Goal: Task Accomplishment & Management: Use online tool/utility

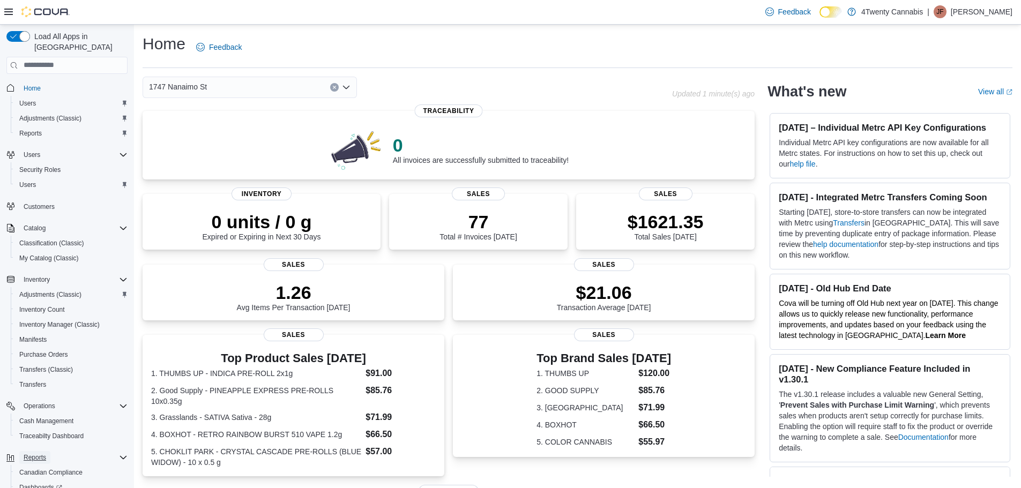
click at [41, 453] on span "Reports" at bounding box center [35, 457] width 23 height 9
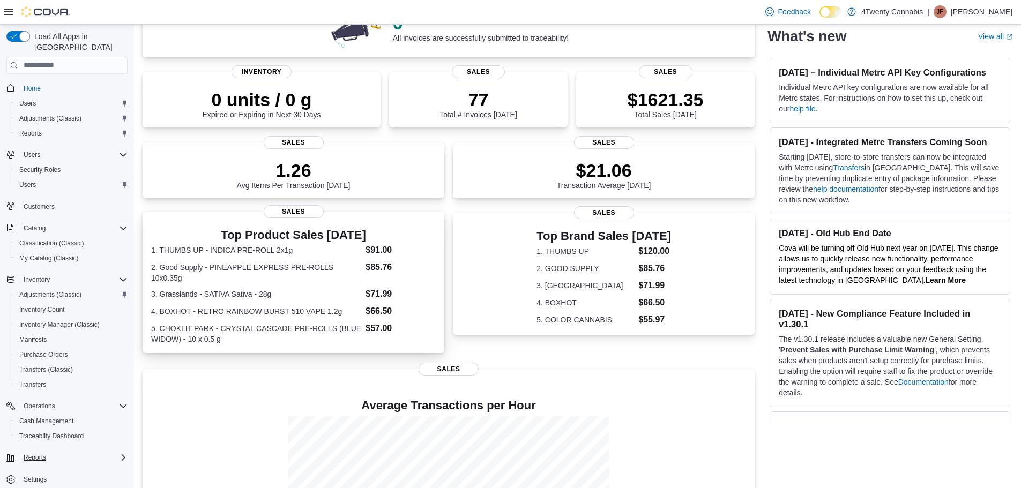
scroll to position [52, 0]
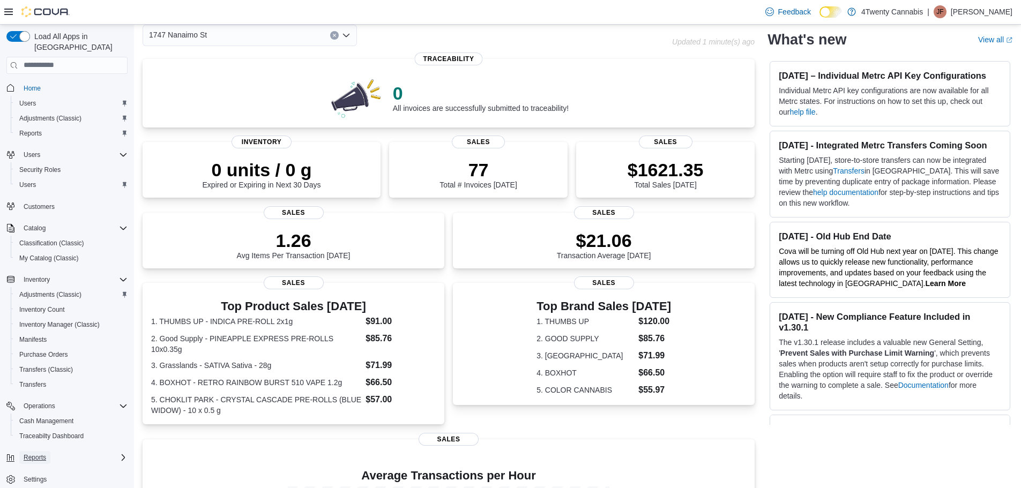
click at [40, 453] on span "Reports" at bounding box center [35, 457] width 23 height 9
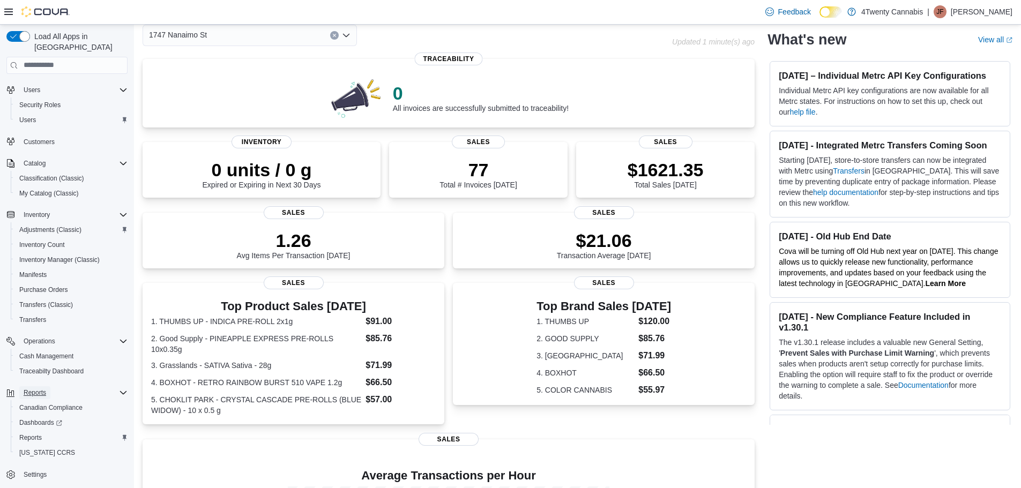
click at [48, 386] on button "Reports" at bounding box center [34, 392] width 31 height 13
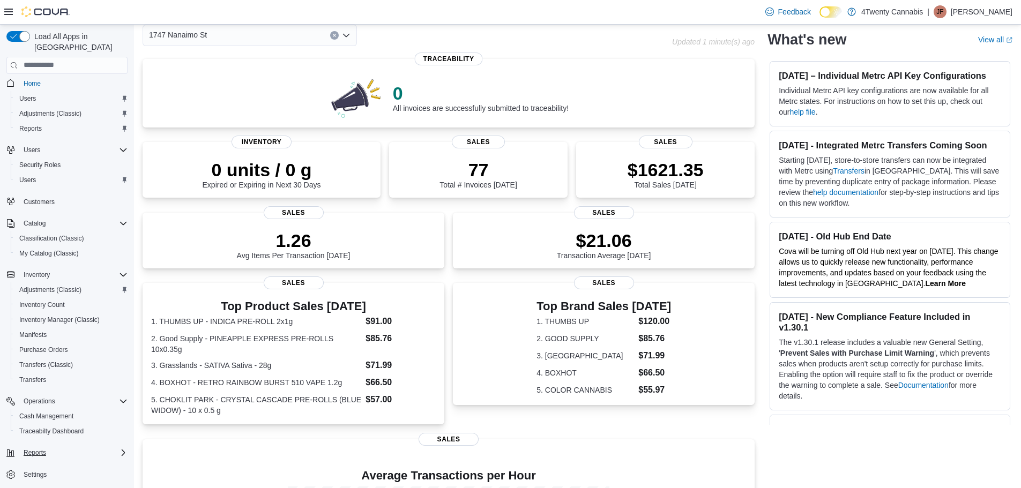
scroll to position [5, 0]
click at [27, 449] on span "Reports" at bounding box center [35, 453] width 23 height 9
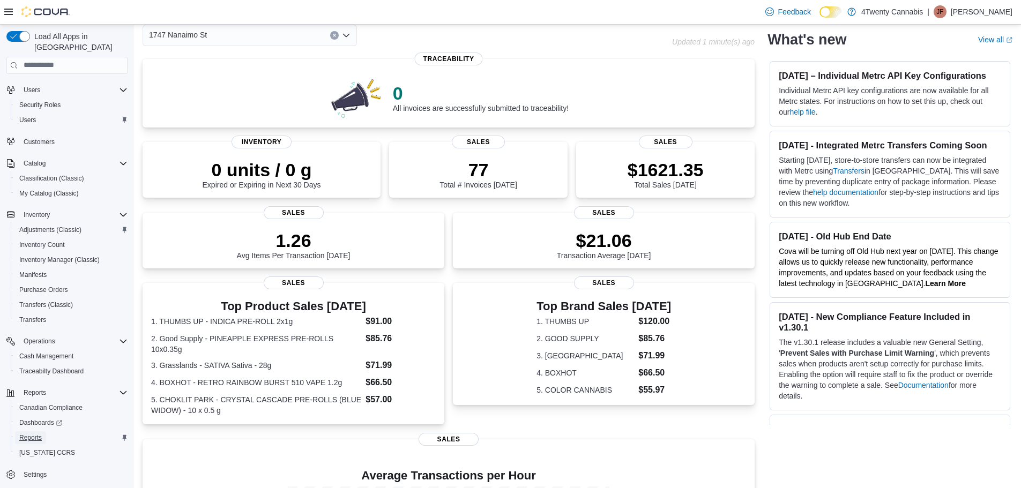
click at [25, 434] on span "Reports" at bounding box center [30, 438] width 23 height 9
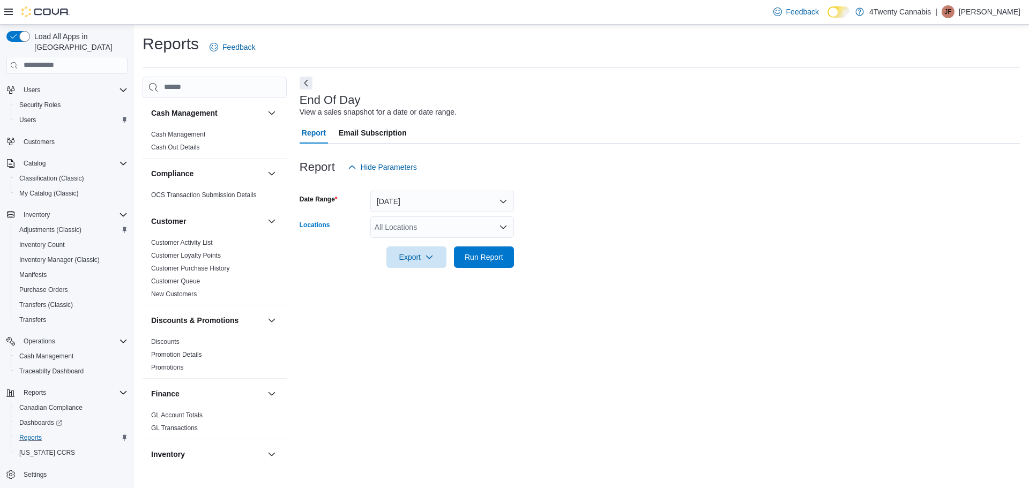
click at [426, 227] on div "All Locations" at bounding box center [442, 227] width 144 height 21
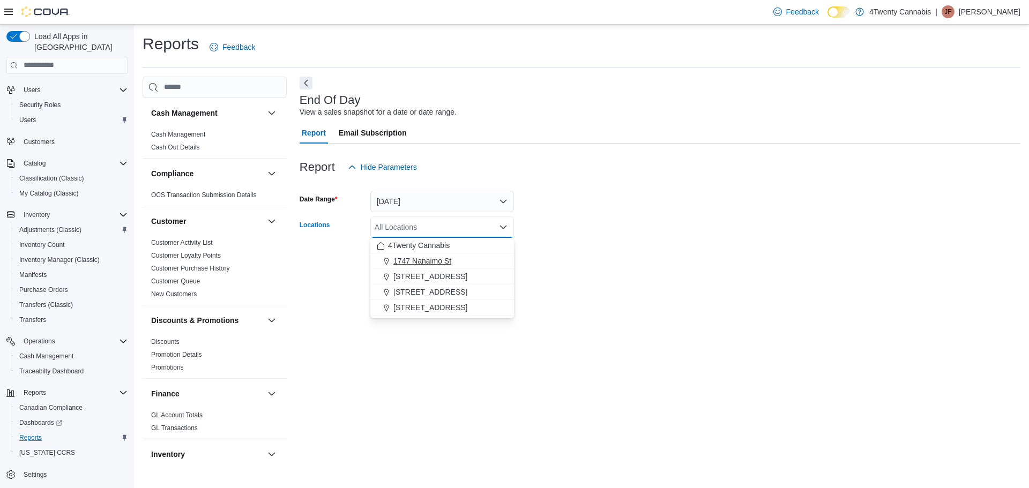
click at [414, 262] on span "1747 Nanaimo St" at bounding box center [422, 261] width 58 height 11
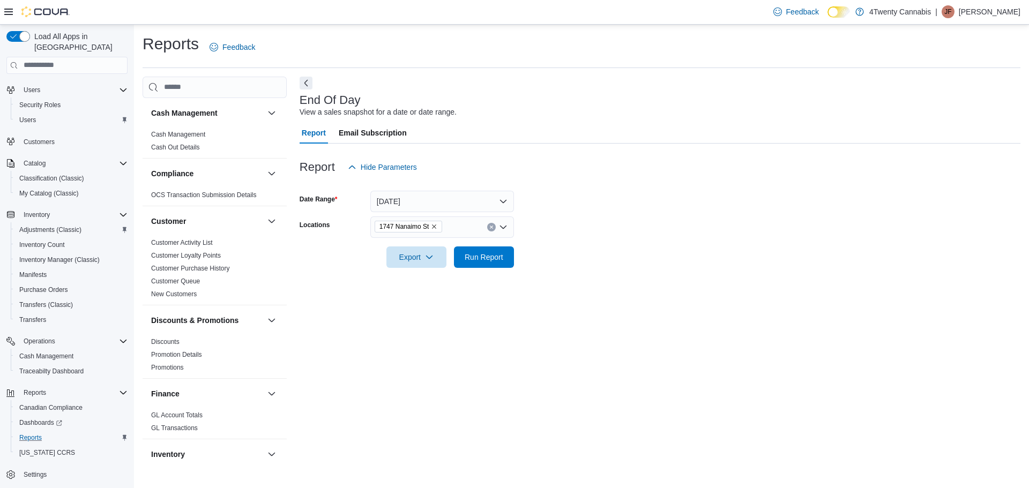
drag, startPoint x: 853, startPoint y: 245, endPoint x: 835, endPoint y: 243, distance: 18.9
click at [852, 247] on form "Date Range [DATE] Locations [STREET_ADDRESS] Export Run Report" at bounding box center [660, 223] width 721 height 90
click at [510, 254] on button "Run Report" at bounding box center [484, 256] width 60 height 21
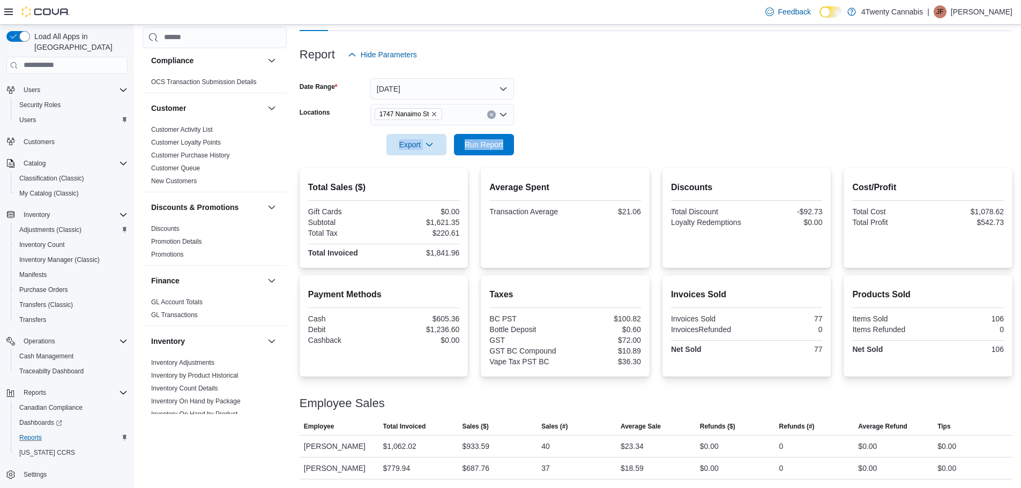
scroll to position [90, 0]
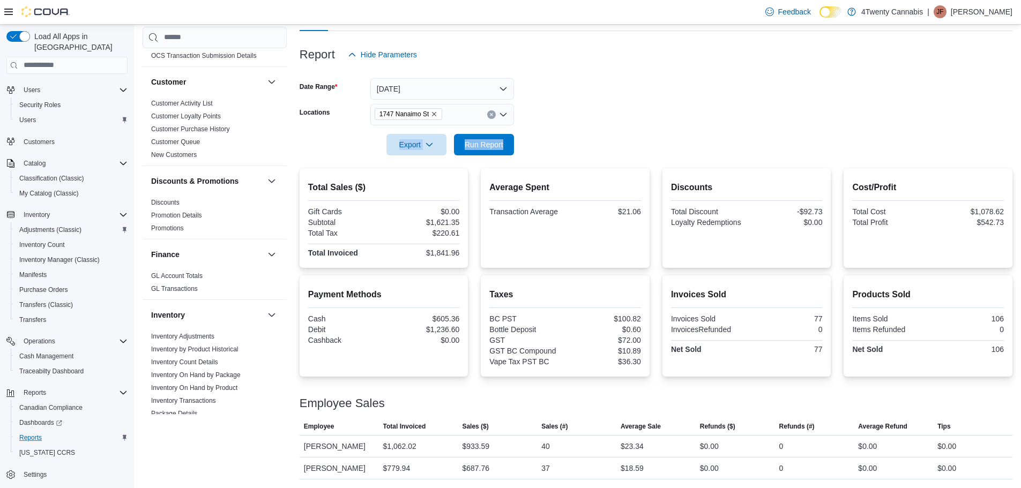
click at [504, 113] on icon "Open list of options" at bounding box center [503, 114] width 9 height 9
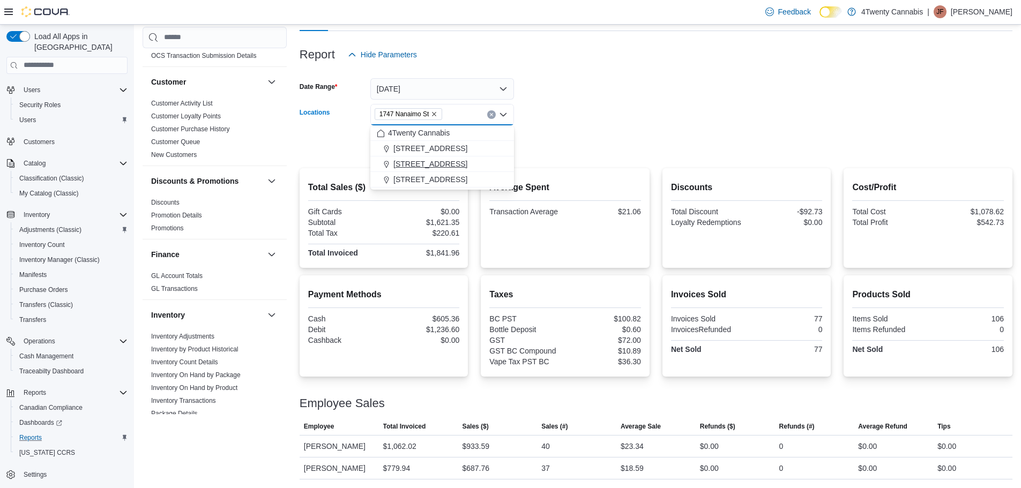
click at [419, 161] on span "[STREET_ADDRESS]" at bounding box center [430, 164] width 74 height 11
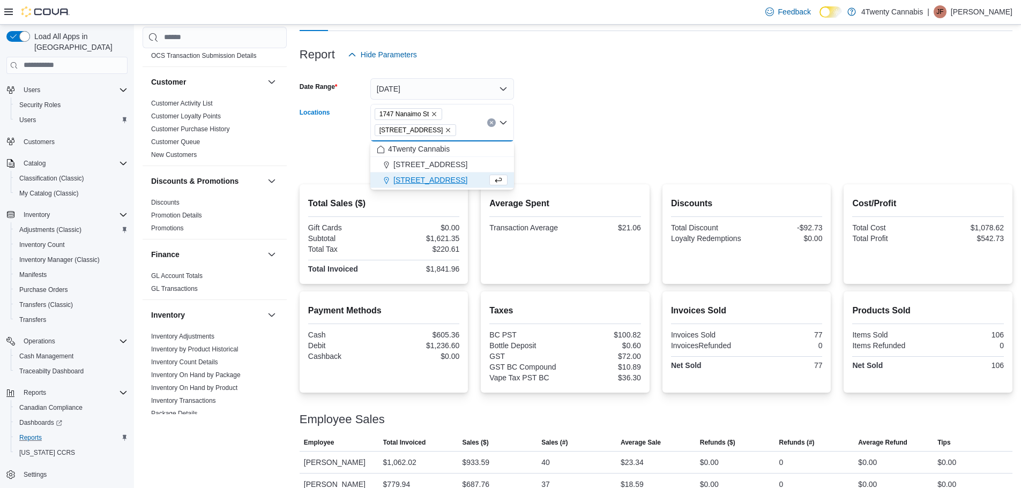
click at [631, 133] on form "Date Range [DATE] Locations [STREET_ADDRESS][GEOGRAPHIC_DATA][STREET_ADDRESS] S…" at bounding box center [656, 118] width 713 height 106
click at [478, 160] on span "Run Report" at bounding box center [484, 160] width 39 height 11
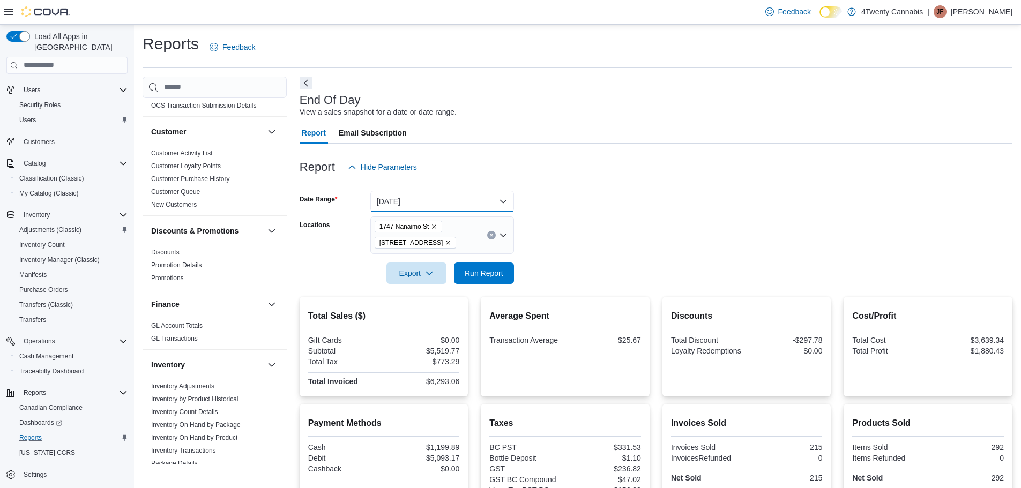
click at [429, 201] on button "[DATE]" at bounding box center [442, 201] width 144 height 21
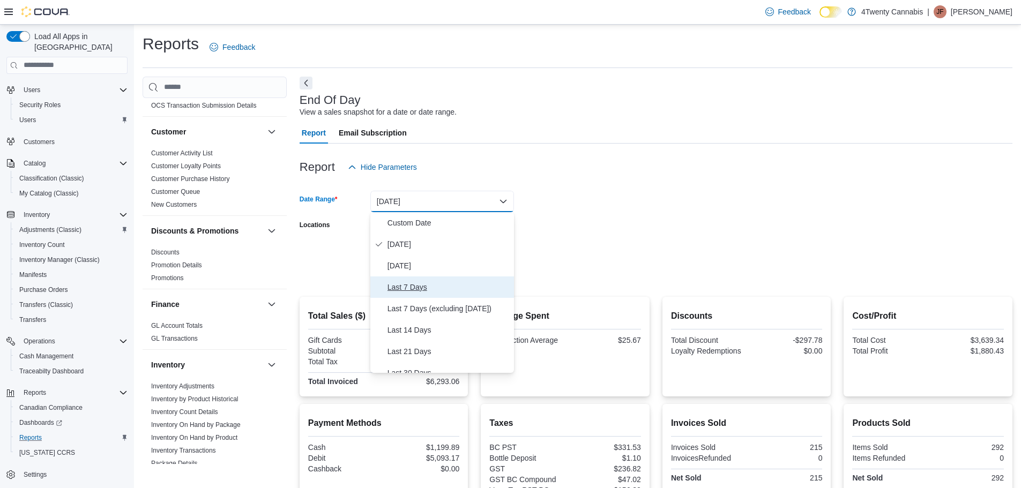
click at [391, 284] on span "Last 7 Days" at bounding box center [449, 287] width 122 height 13
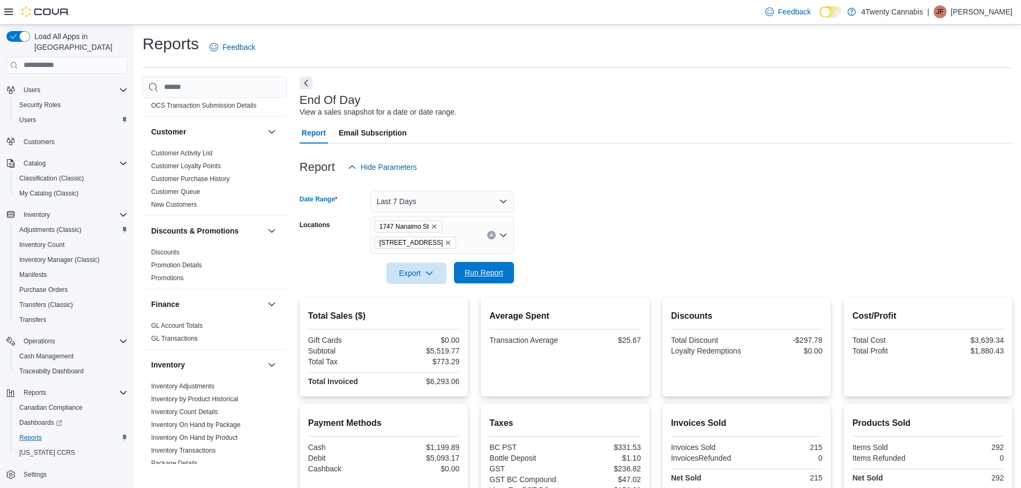
click at [475, 274] on span "Run Report" at bounding box center [484, 272] width 39 height 11
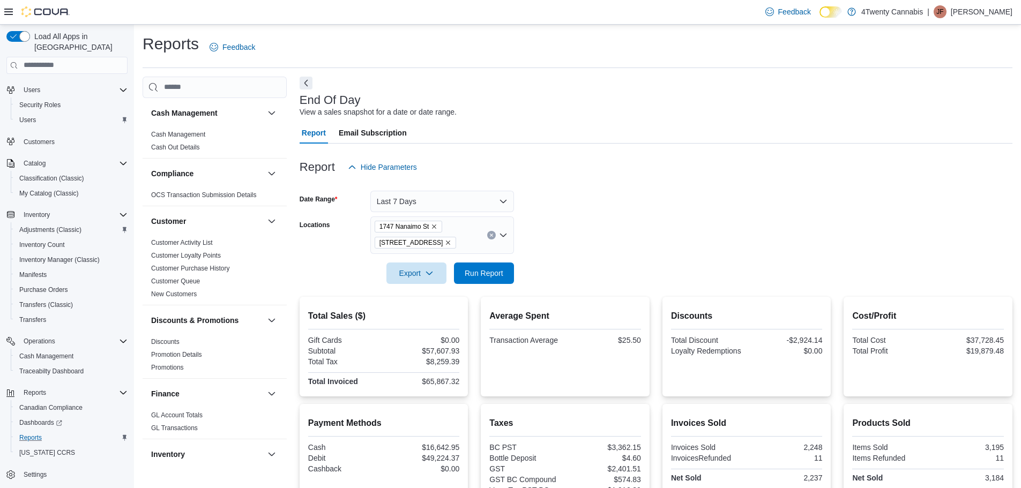
click at [445, 242] on icon "Remove 3441 Kingsway Ave from selection in this group" at bounding box center [448, 243] width 6 height 6
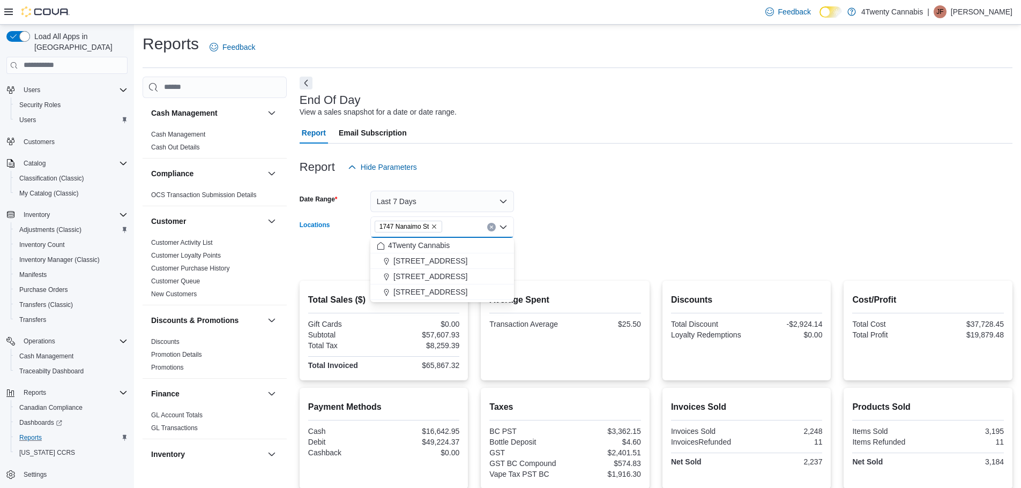
click at [566, 232] on form "Date Range Last 7 Days Locations [STREET_ADDRESS] Selected. [STREET_ADDRESS] Pr…" at bounding box center [656, 223] width 713 height 90
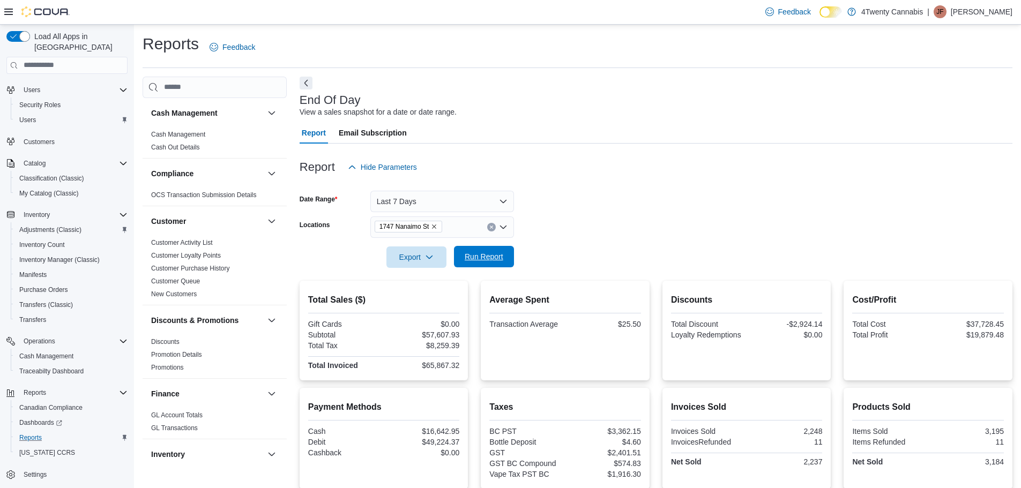
click at [489, 256] on span "Run Report" at bounding box center [484, 256] width 39 height 11
click at [464, 200] on button "Last 7 Days" at bounding box center [442, 201] width 144 height 21
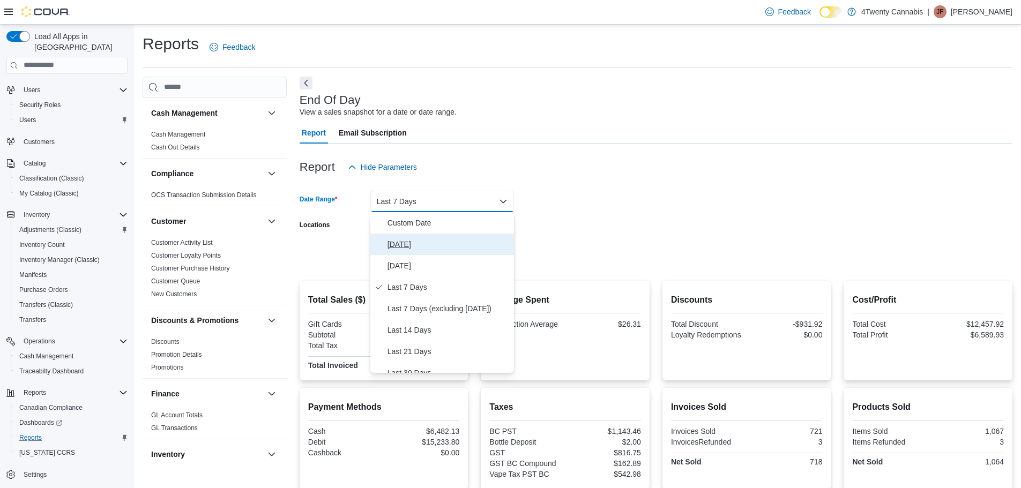
click at [395, 248] on span "[DATE]" at bounding box center [449, 244] width 122 height 13
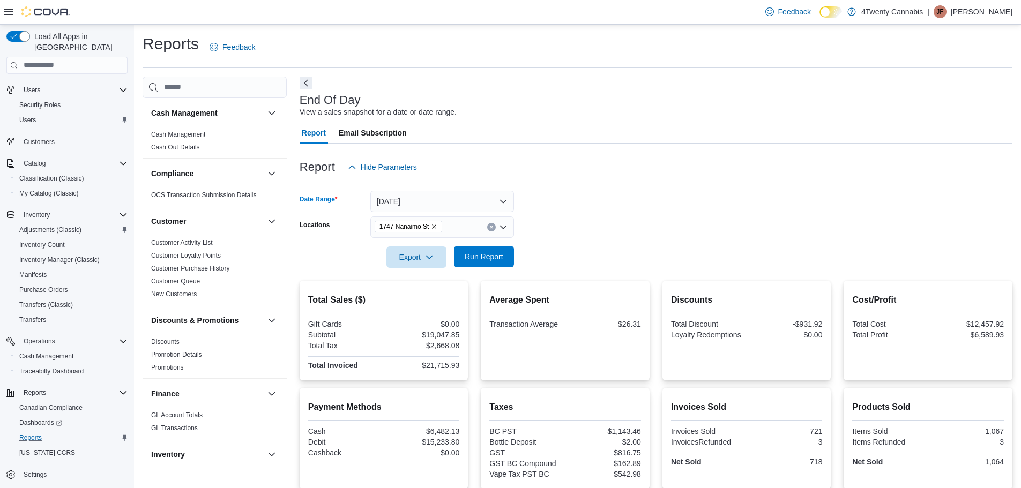
click at [483, 255] on span "Run Report" at bounding box center [484, 256] width 39 height 11
